Goal: Transaction & Acquisition: Purchase product/service

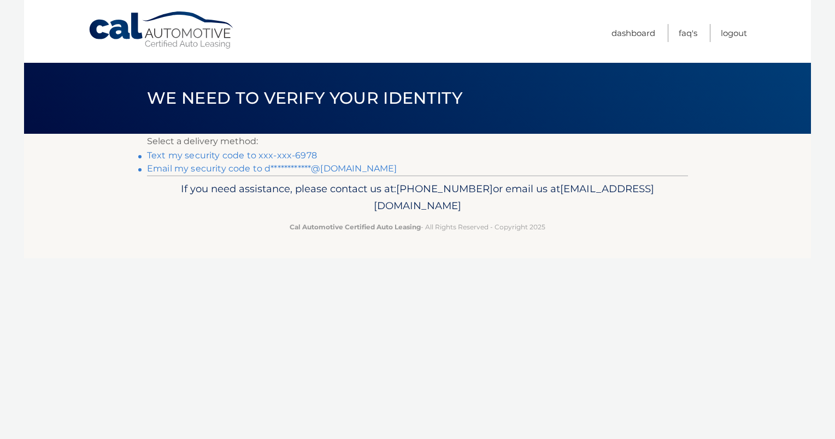
click at [241, 152] on link "Text my security code to xxx-xxx-6978" at bounding box center [232, 155] width 170 height 10
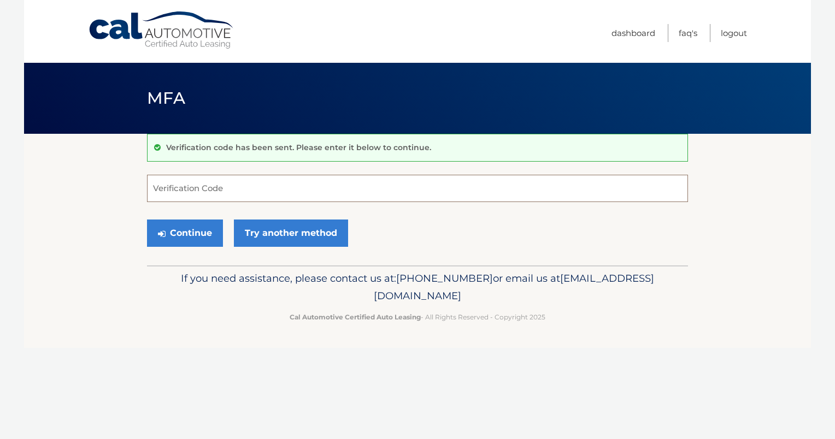
click at [205, 190] on input "Verification Code" at bounding box center [417, 188] width 541 height 27
type input "444418"
click at [181, 231] on button "Continue" at bounding box center [185, 233] width 76 height 27
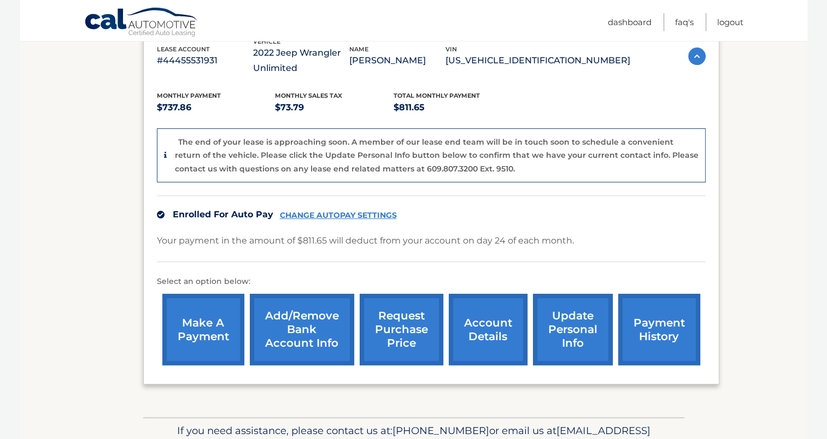
scroll to position [219, 0]
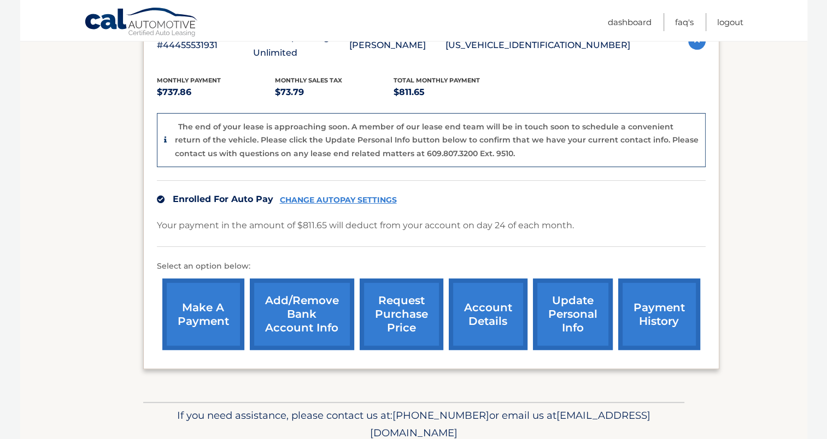
click at [482, 320] on link "account details" at bounding box center [488, 315] width 79 height 72
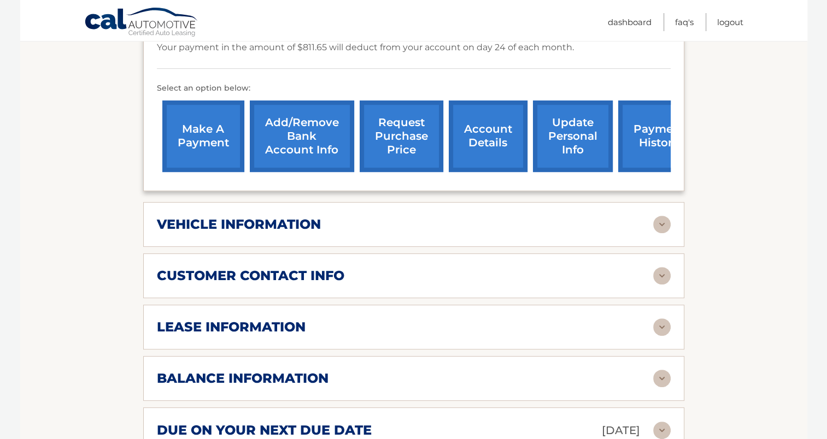
scroll to position [382, 0]
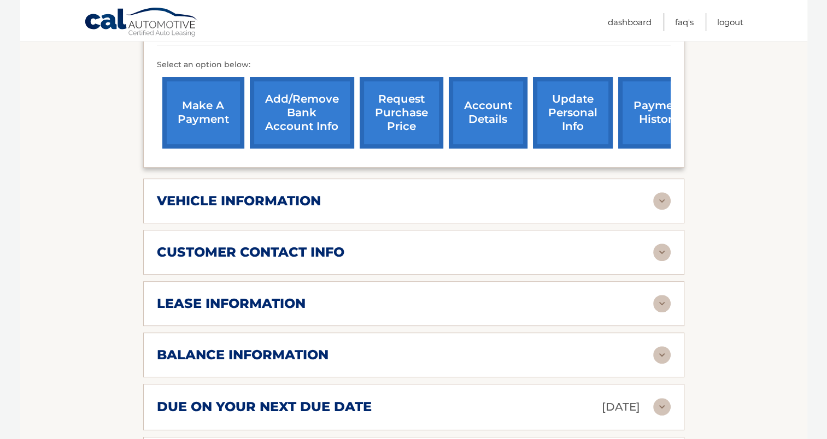
click at [659, 346] on img at bounding box center [661, 354] width 17 height 17
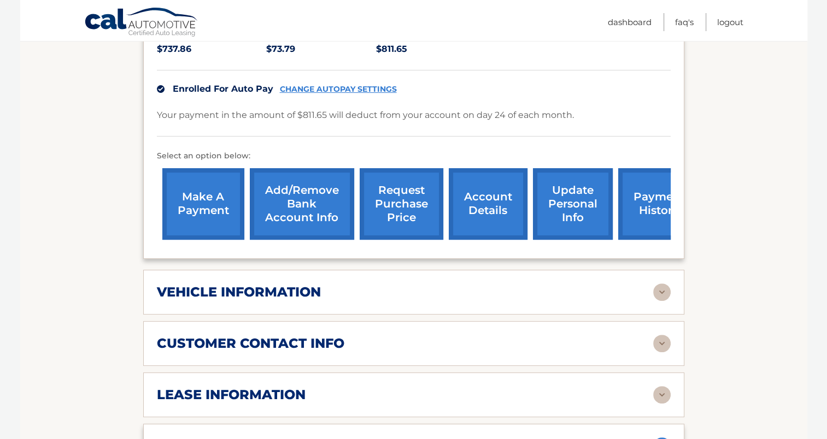
scroll to position [273, 0]
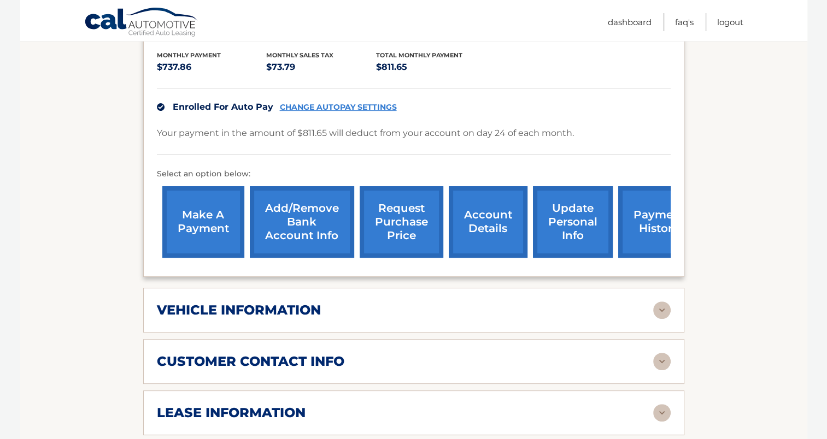
click at [198, 213] on link "make a payment" at bounding box center [203, 222] width 82 height 72
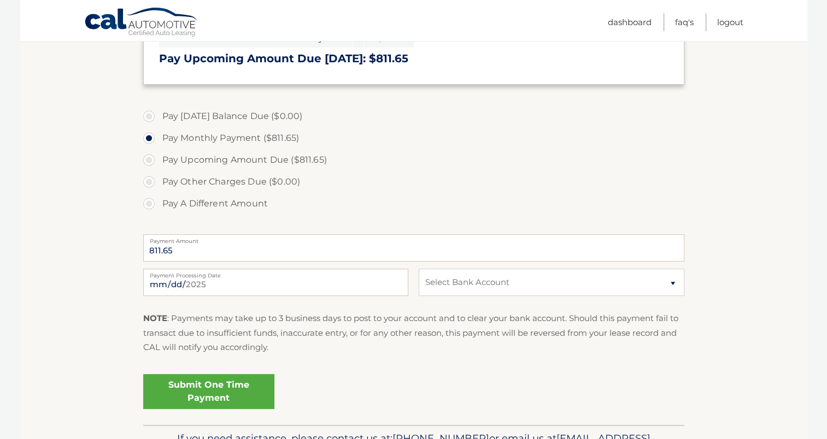
scroll to position [273, 0]
click at [149, 161] on label "Pay Upcoming Amount Due ($811.65)" at bounding box center [413, 160] width 541 height 22
click at [149, 161] on input "Pay Upcoming Amount Due ($811.65)" at bounding box center [153, 157] width 11 height 17
radio input "true"
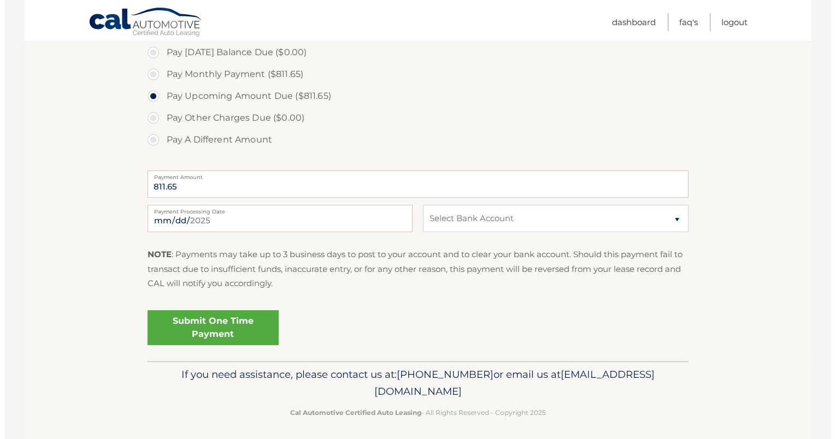
scroll to position [341, 0]
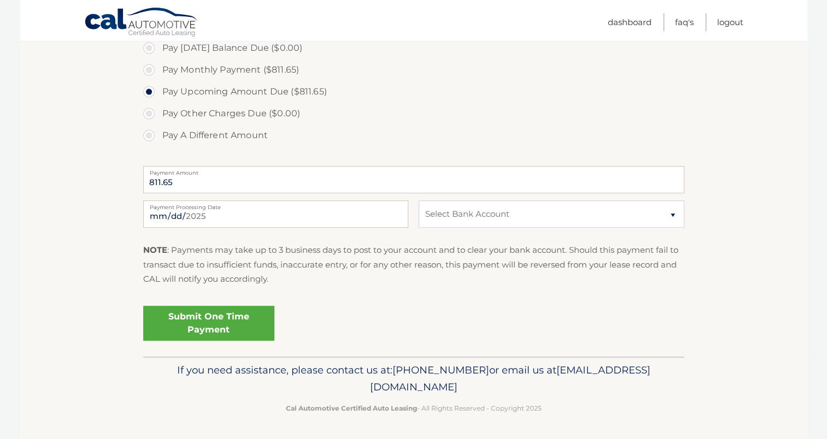
click at [204, 319] on link "Submit One Time Payment" at bounding box center [208, 323] width 131 height 35
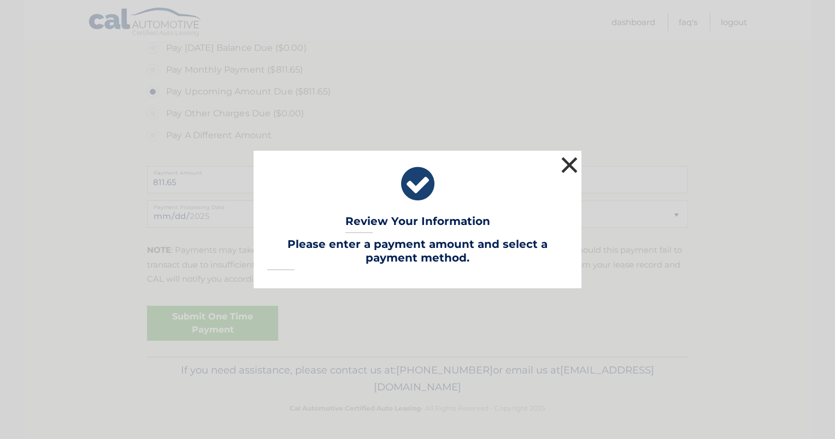
click at [570, 164] on button "×" at bounding box center [569, 165] width 22 height 22
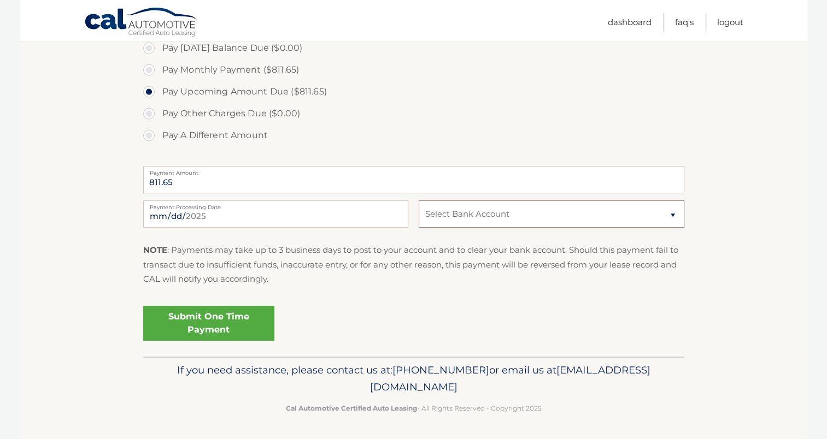
click at [673, 214] on select "Select Bank Account Checking CITIZENS BANK, NATIONAL ASSOCIATION *****2110 Chec…" at bounding box center [550, 214] width 265 height 27
select select "ZTBlNjcyMjItYTU2NS00MzgzLWFmMDEtMmIyZWI1NWE5M2Mw"
click at [418, 201] on select "Select Bank Account Checking CITIZENS BANK, NATIONAL ASSOCIATION *****2110 Chec…" at bounding box center [550, 214] width 265 height 27
click at [203, 318] on link "Submit One Time Payment" at bounding box center [208, 323] width 131 height 35
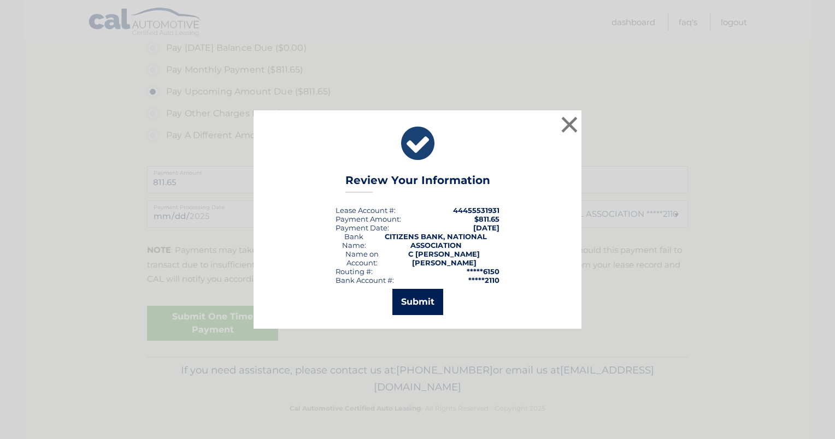
click at [414, 302] on button "Submit" at bounding box center [417, 302] width 51 height 26
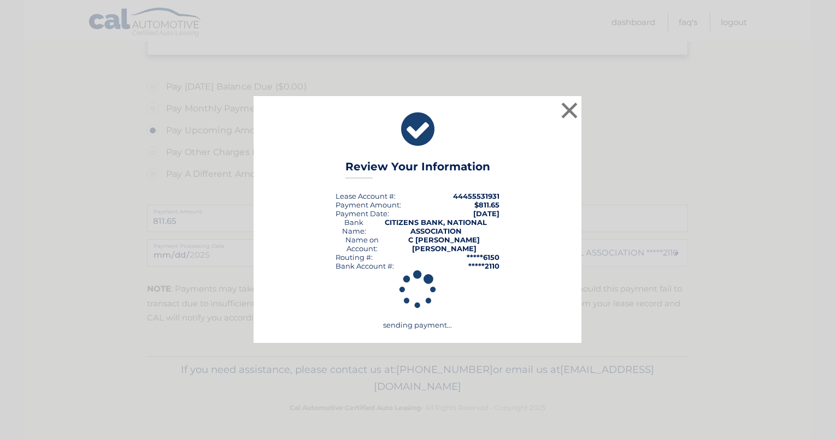
scroll to position [302, 0]
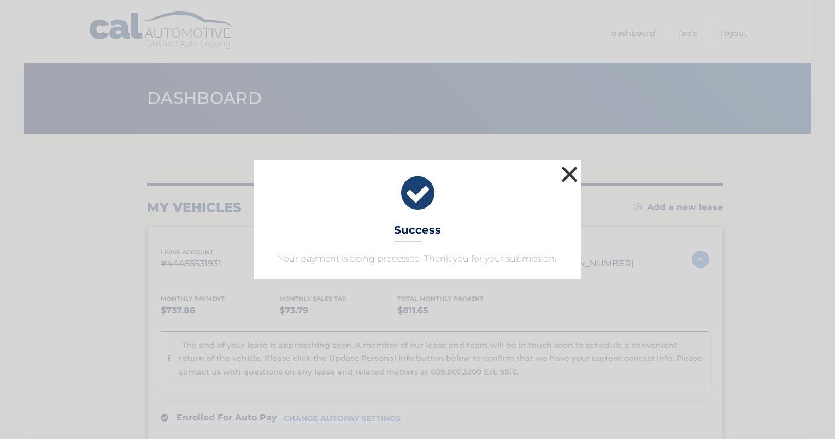
click at [566, 176] on button "×" at bounding box center [569, 174] width 22 height 22
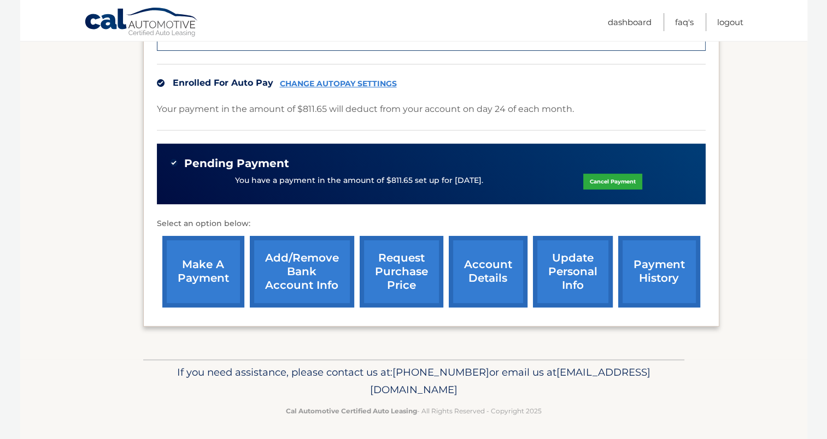
scroll to position [336, 0]
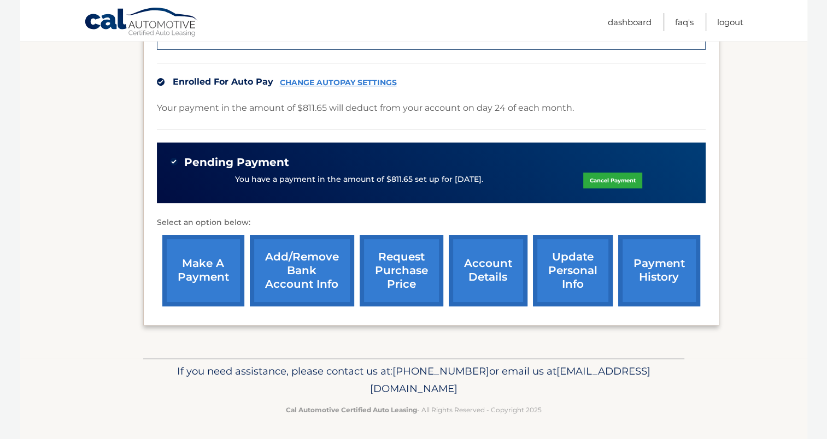
click at [475, 281] on link "account details" at bounding box center [488, 271] width 79 height 72
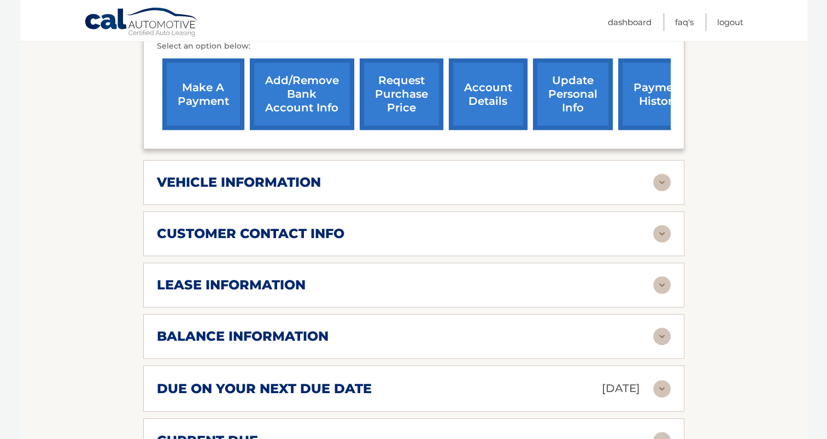
scroll to position [492, 0]
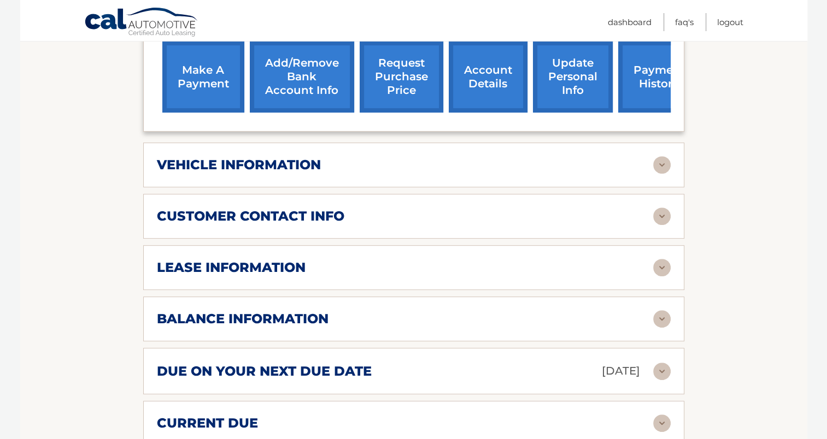
click at [659, 310] on img at bounding box center [661, 318] width 17 height 17
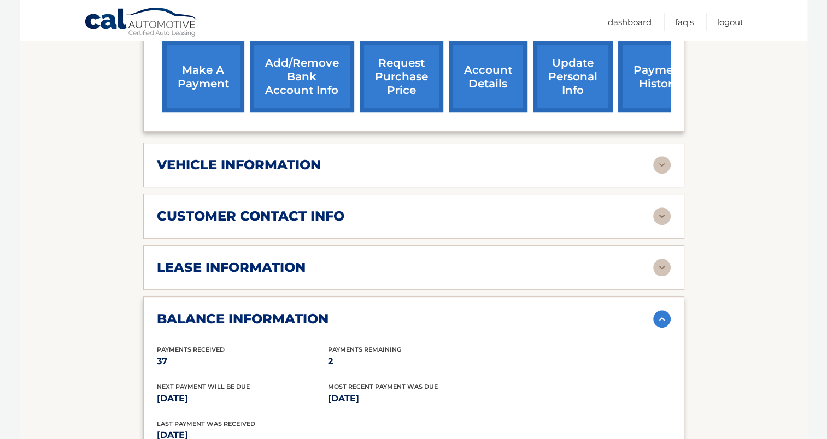
click at [657, 310] on img at bounding box center [661, 318] width 17 height 17
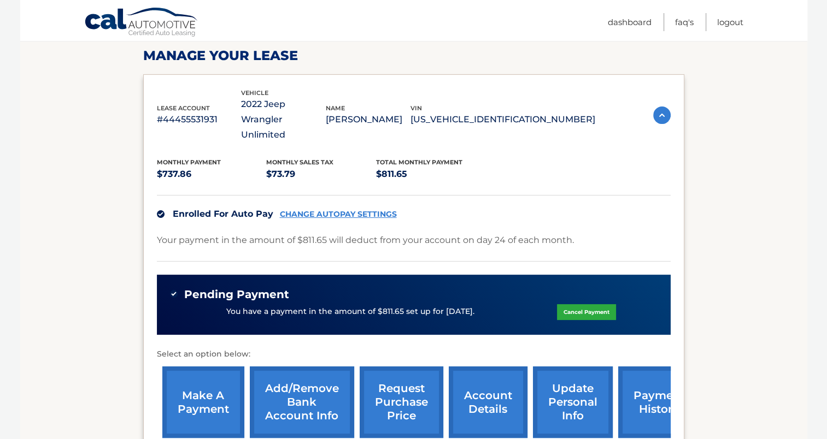
scroll to position [164, 0]
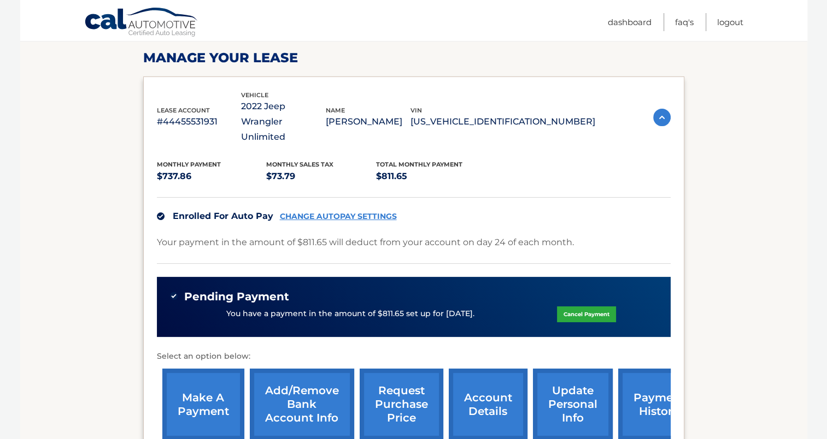
click at [323, 212] on link "CHANGE AUTOPAY SETTINGS" at bounding box center [338, 216] width 117 height 9
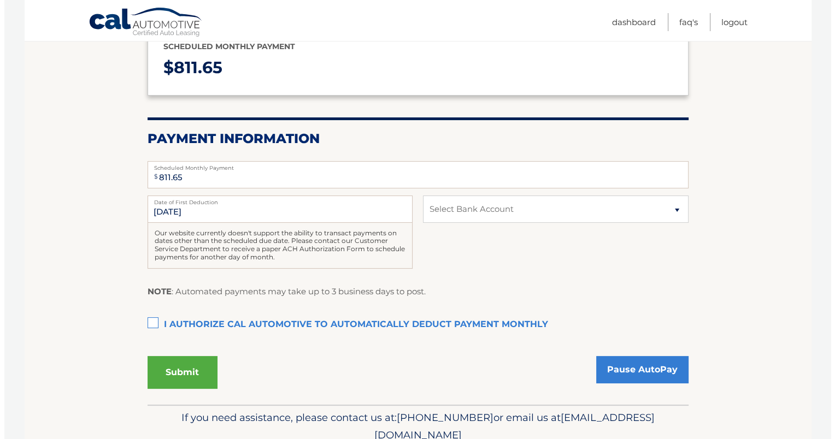
scroll to position [194, 0]
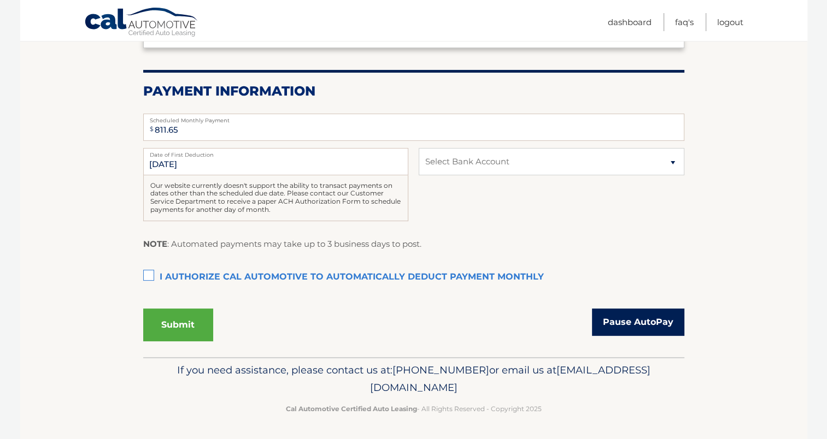
click at [622, 322] on link "Pause AutoPay" at bounding box center [638, 322] width 92 height 27
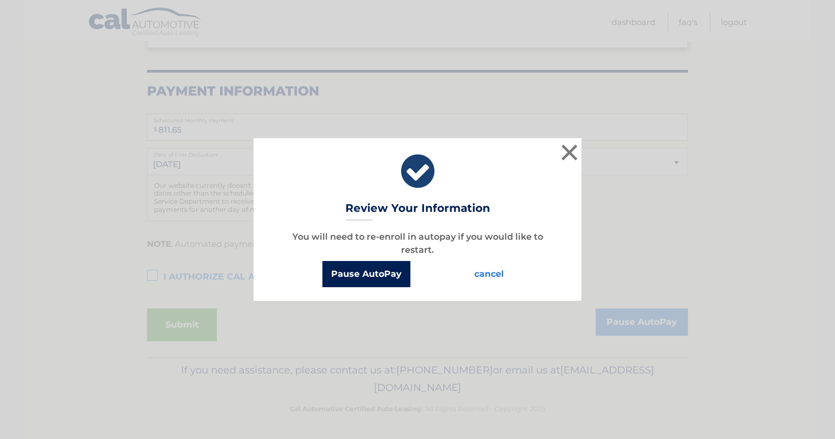
click at [364, 275] on button "Pause AutoPay" at bounding box center [366, 274] width 88 height 26
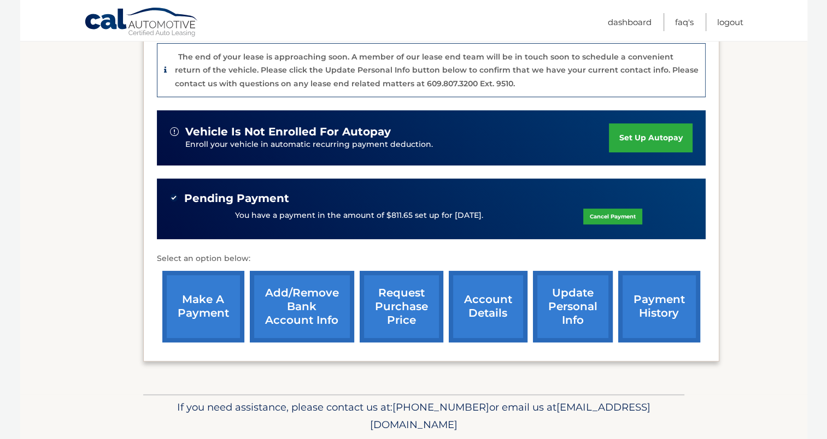
scroll to position [270, 0]
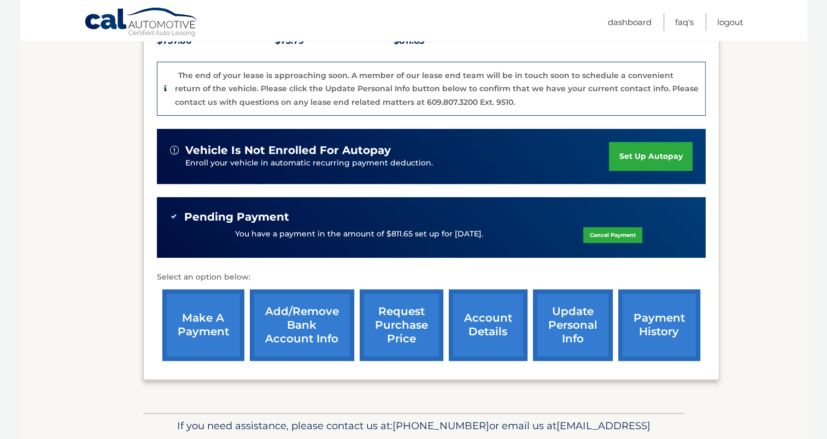
click at [182, 329] on link "make a payment" at bounding box center [203, 326] width 82 height 72
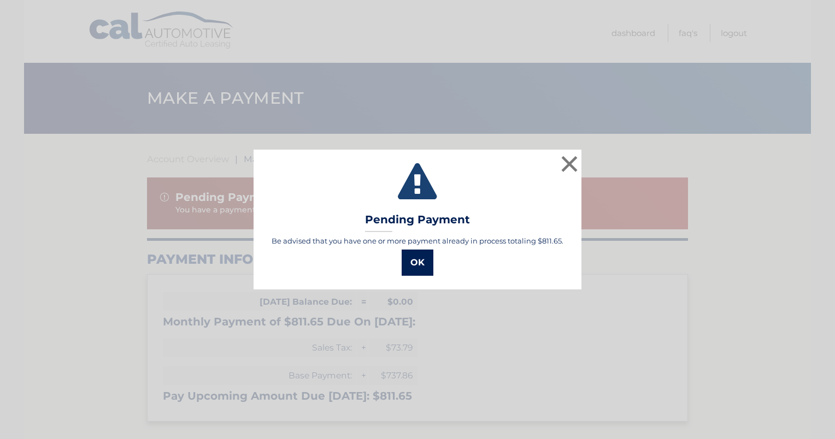
click at [415, 260] on button "OK" at bounding box center [418, 263] width 32 height 26
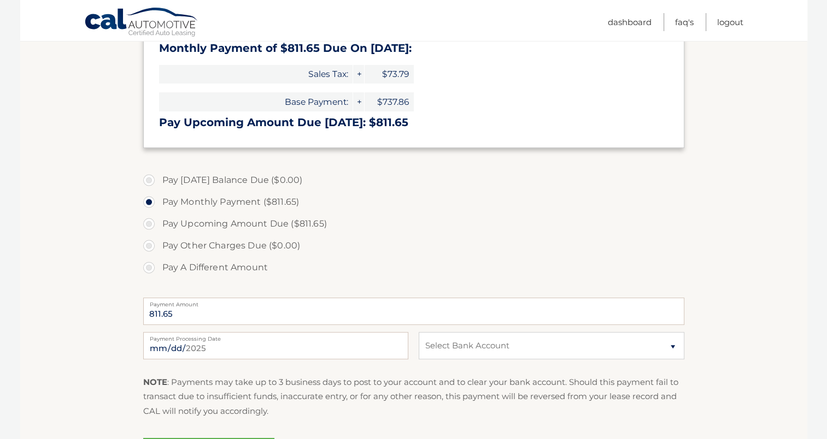
scroll to position [328, 0]
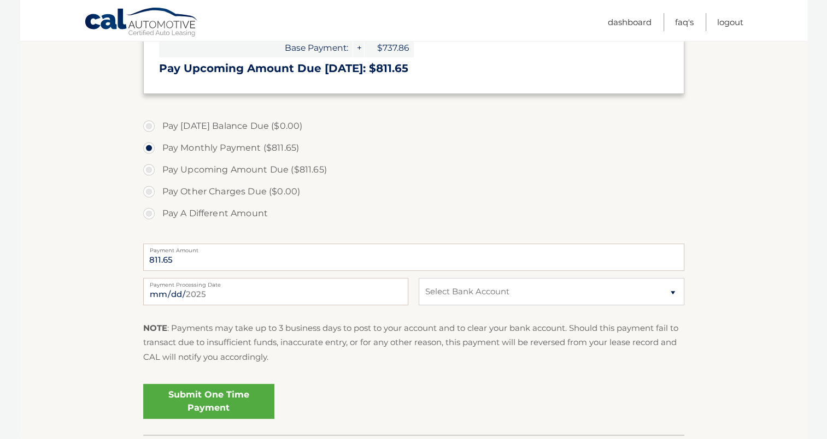
click at [149, 170] on label "Pay Upcoming Amount Due ($811.65)" at bounding box center [413, 170] width 541 height 22
click at [149, 170] on input "Pay Upcoming Amount Due ($811.65)" at bounding box center [153, 167] width 11 height 17
radio input "true"
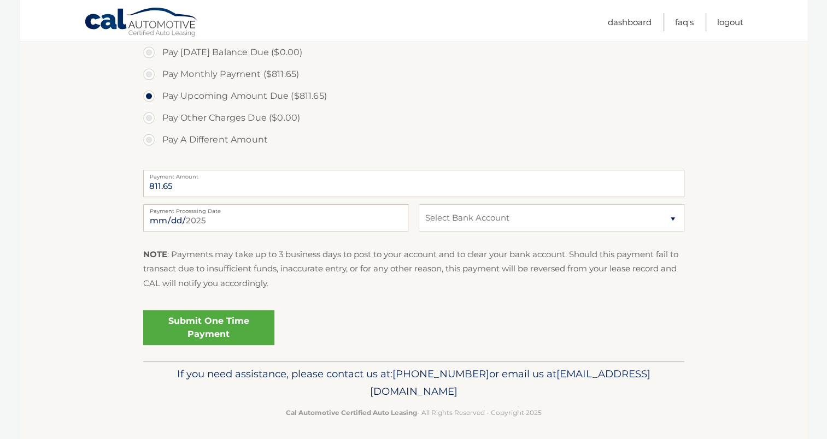
scroll to position [405, 0]
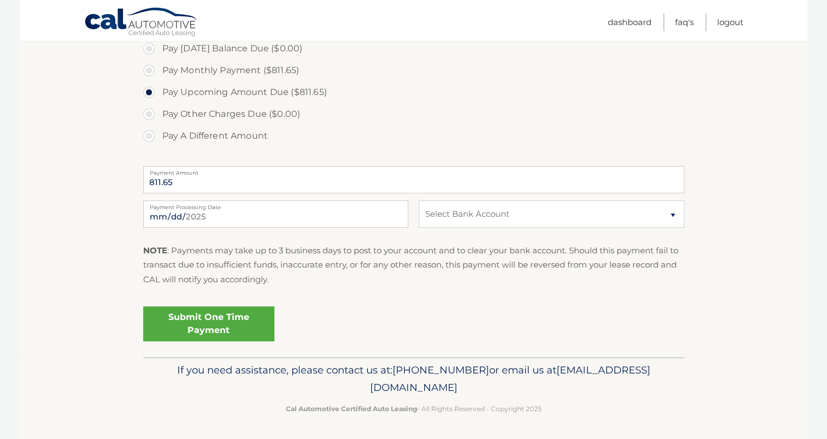
click at [202, 326] on link "Submit One Time Payment" at bounding box center [208, 323] width 131 height 35
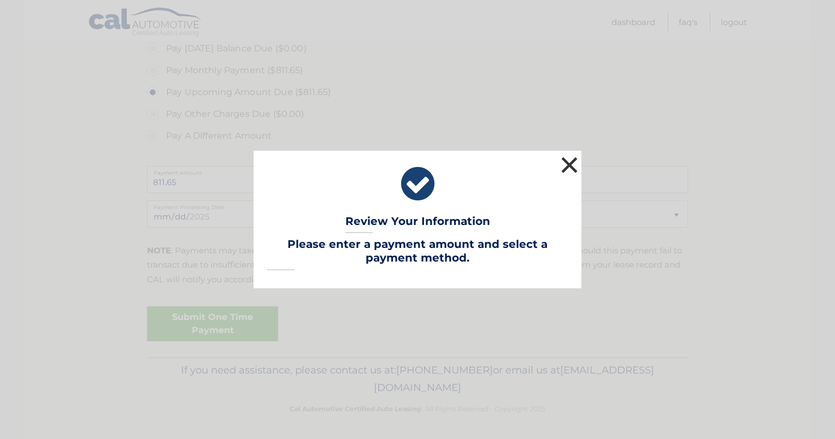
click at [570, 160] on button "×" at bounding box center [569, 165] width 22 height 22
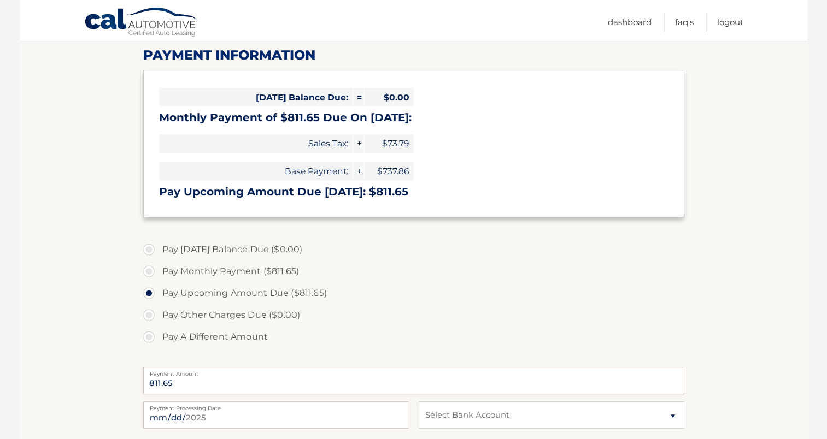
scroll to position [187, 0]
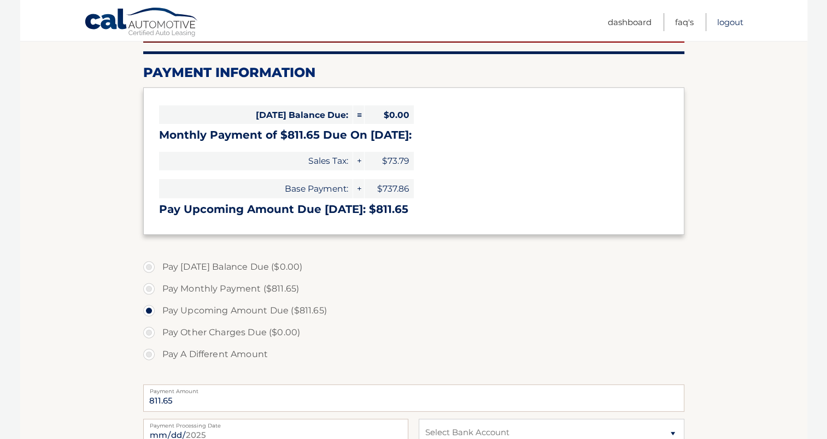
click at [728, 21] on link "Logout" at bounding box center [730, 22] width 26 height 18
